Goal: Task Accomplishment & Management: Use online tool/utility

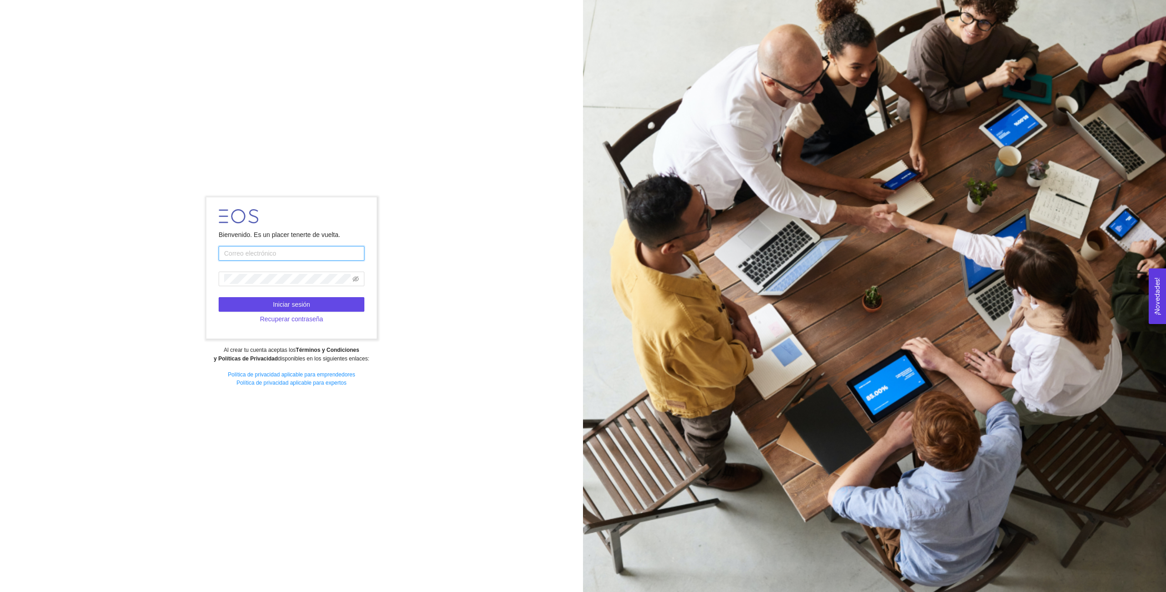
click at [271, 251] on input "text" at bounding box center [292, 253] width 146 height 15
type input "[EMAIL_ADDRESS][DOMAIN_NAME]"
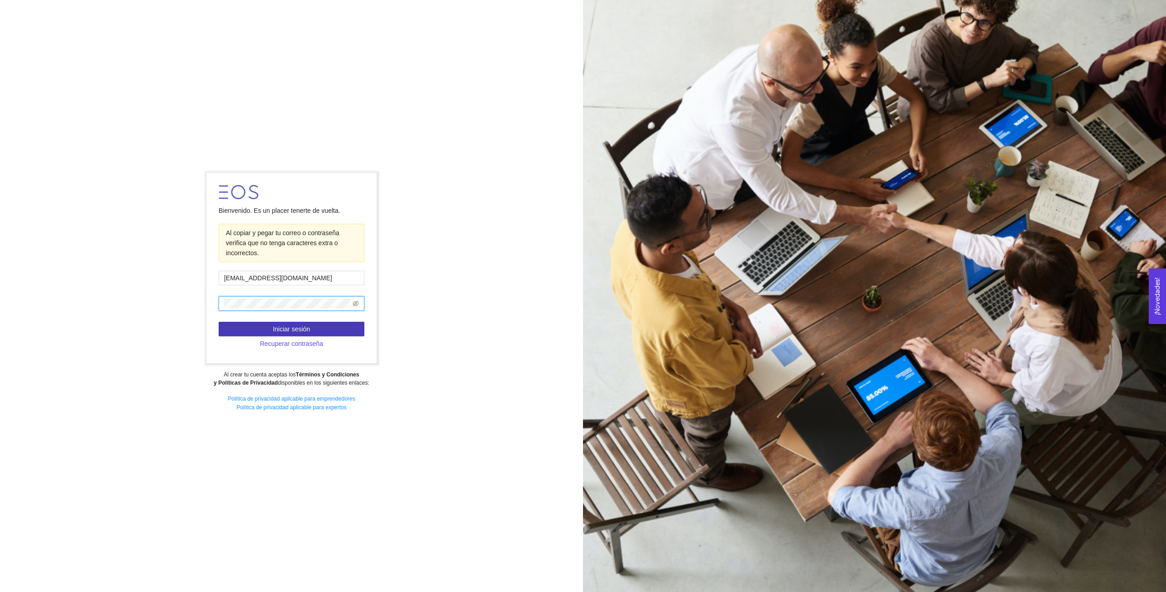
click at [295, 331] on span "Iniciar sesión" at bounding box center [291, 329] width 37 height 10
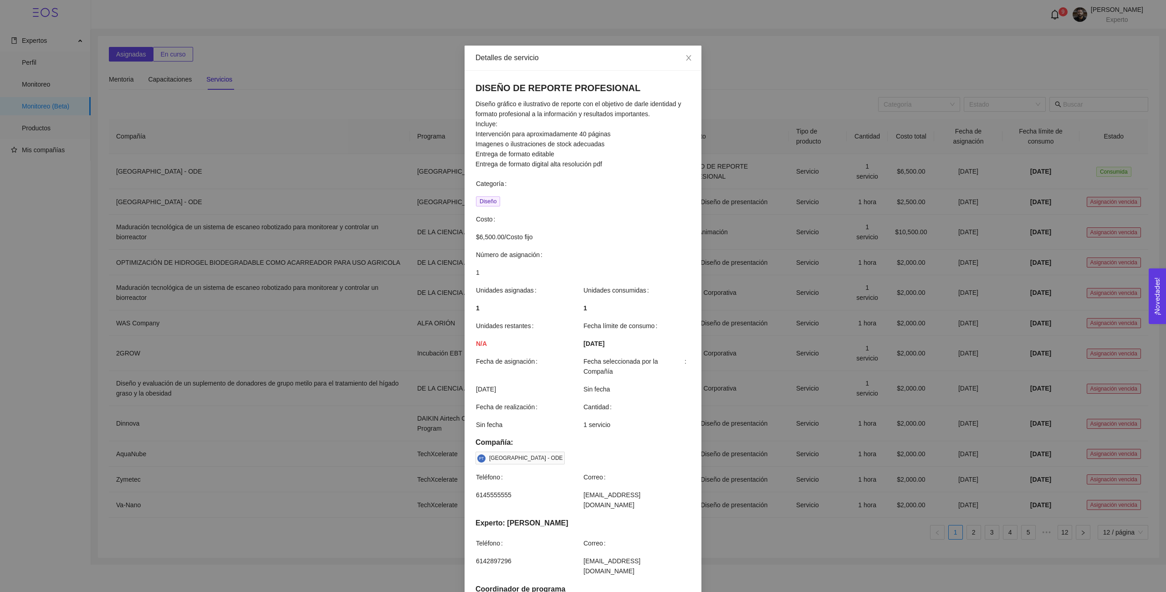
scroll to position [73, 0]
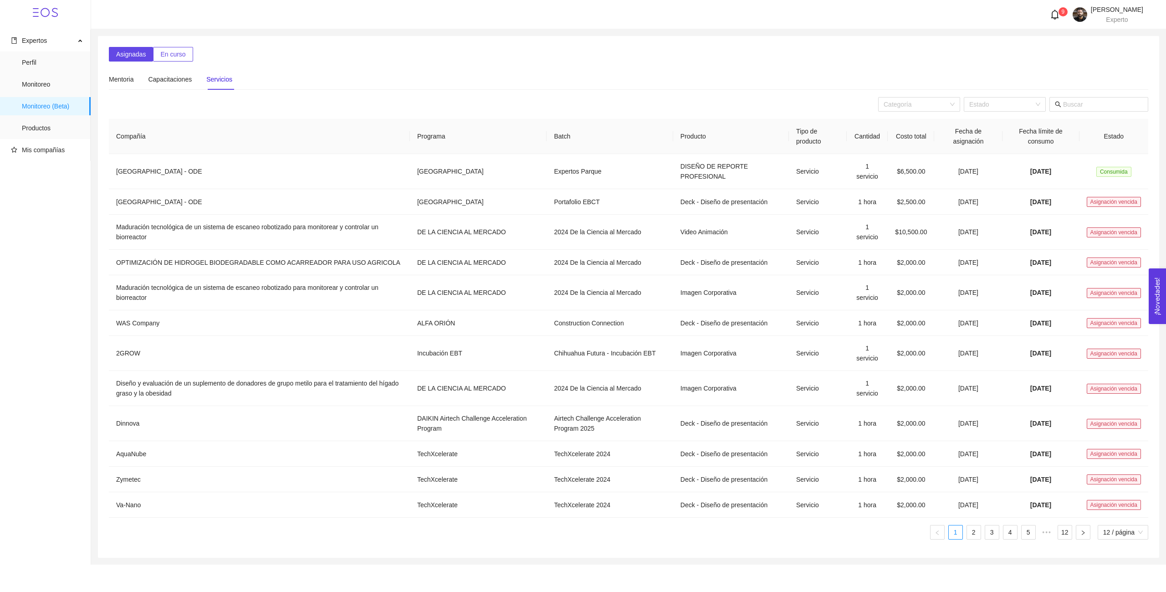
scroll to position [28, 0]
click at [605, 195] on td "Portafolio EBCT" at bounding box center [610, 202] width 126 height 26
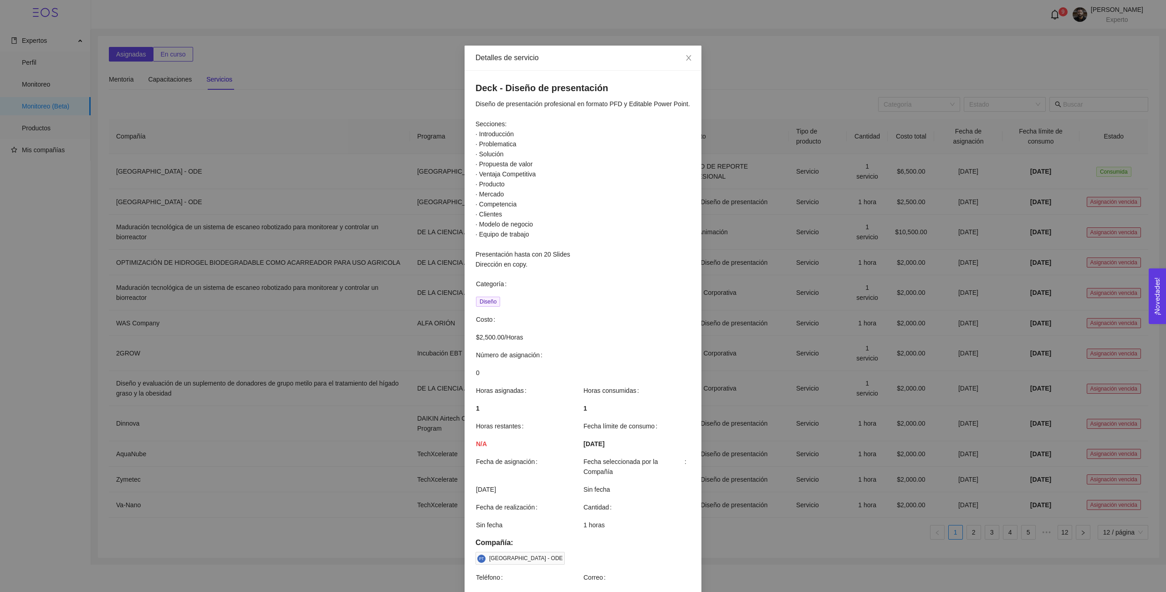
scroll to position [174, 0]
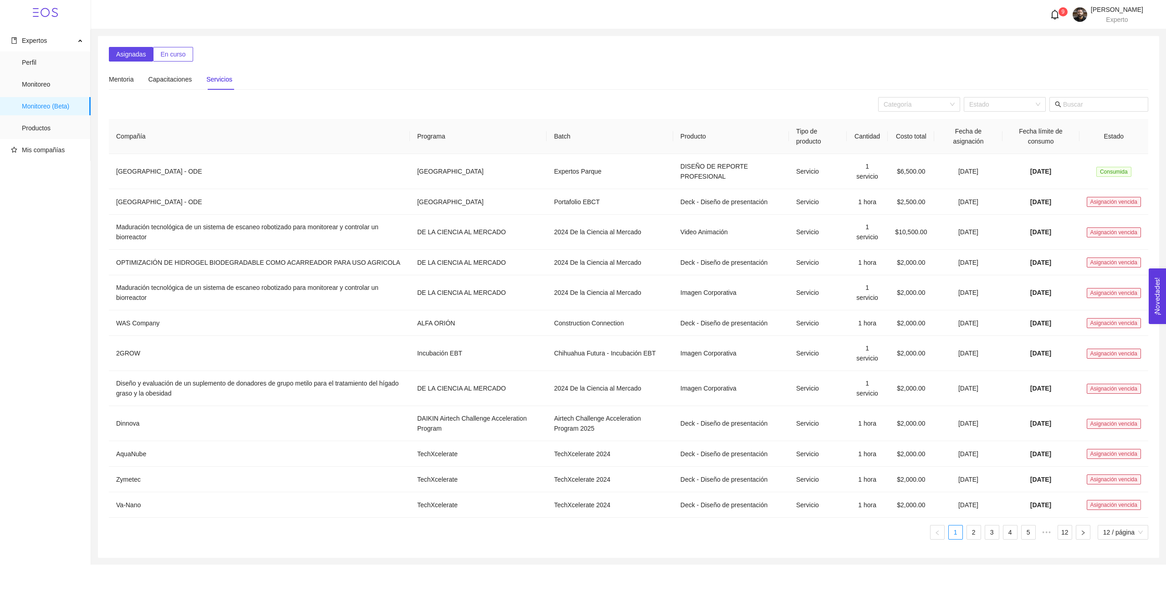
scroll to position [128, 0]
